Goal: Transaction & Acquisition: Complete application form

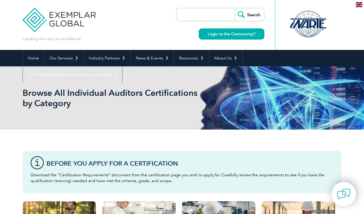
click at [222, 33] on link "Login to the Community" at bounding box center [232, 33] width 66 height 11
click at [212, 39] on link "Login to the Community" at bounding box center [232, 33] width 66 height 11
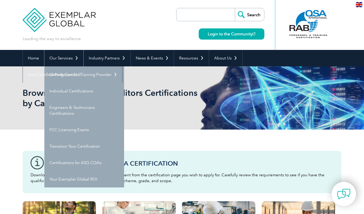
click at [68, 59] on link "Our Services" at bounding box center [63, 58] width 39 height 16
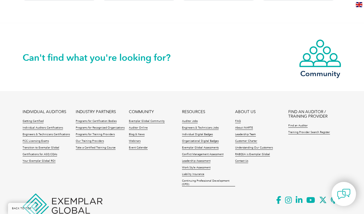
scroll to position [553, 0]
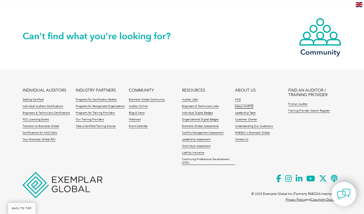
click at [246, 105] on link "About iNARTE" at bounding box center [244, 107] width 18 height 4
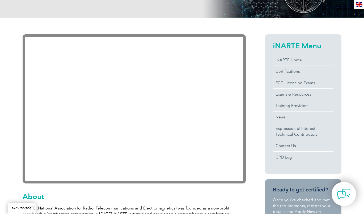
scroll to position [98, 0]
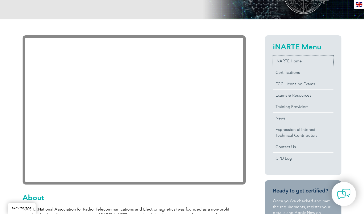
click at [285, 63] on link "iNARTE Home" at bounding box center [303, 61] width 61 height 11
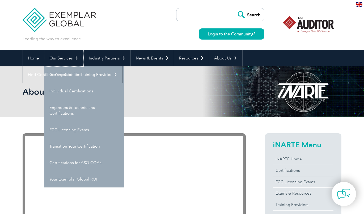
click at [65, 58] on link "Our Services" at bounding box center [63, 58] width 39 height 16
click at [70, 91] on link "Individual Certifications" at bounding box center [84, 91] width 80 height 16
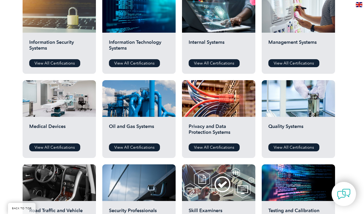
scroll to position [289, 0]
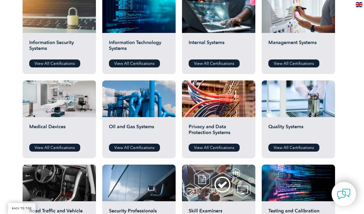
click at [60, 148] on link "View All Certifications" at bounding box center [54, 148] width 51 height 8
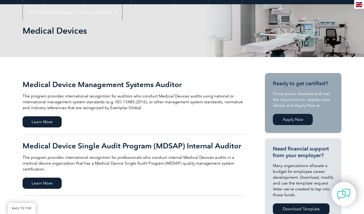
scroll to position [63, 0]
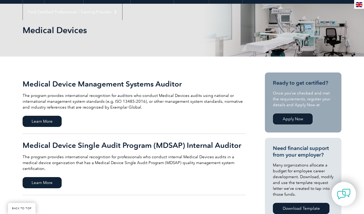
click at [298, 123] on link "Apply Now" at bounding box center [293, 118] width 40 height 11
